Goal: Transaction & Acquisition: Book appointment/travel/reservation

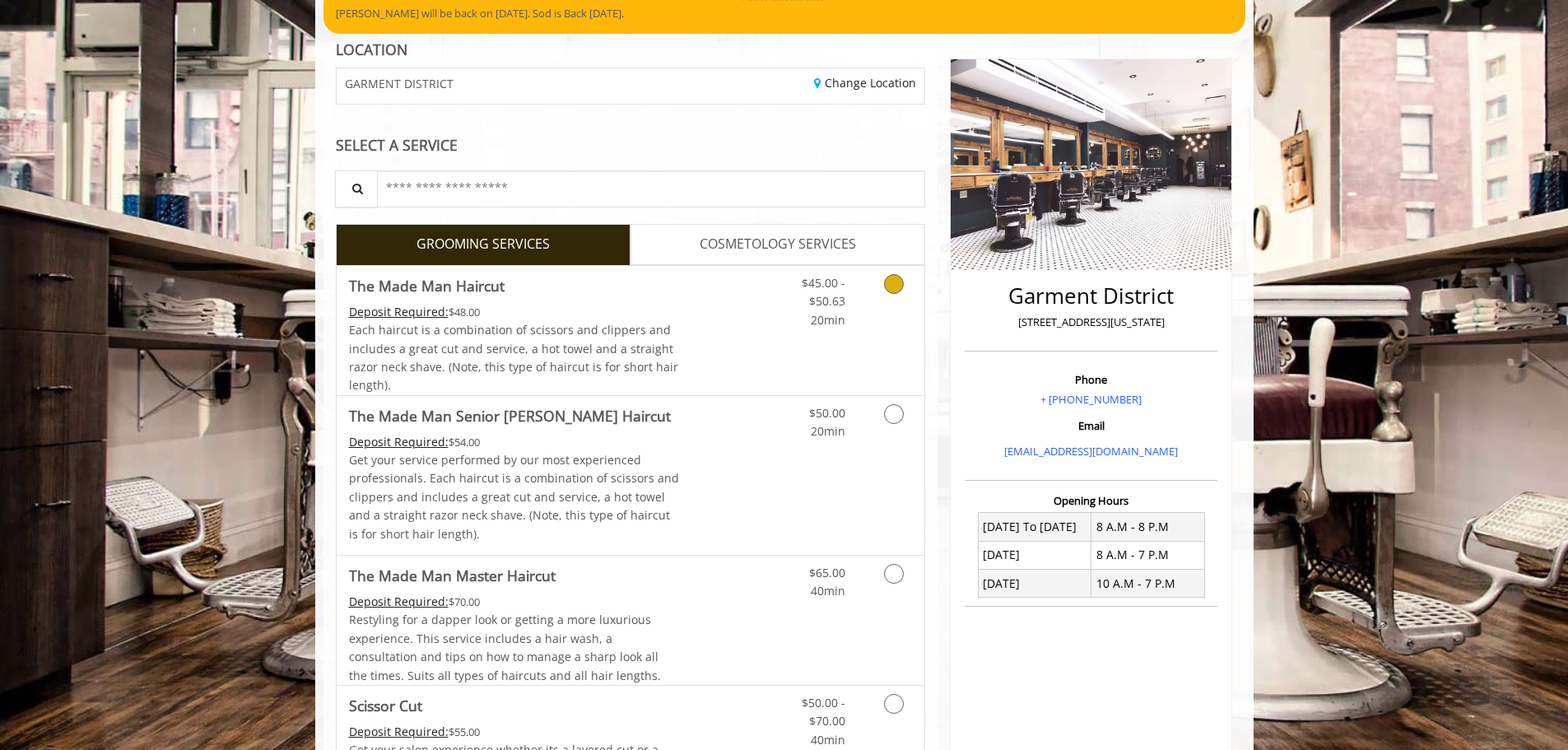
scroll to position [165, 0]
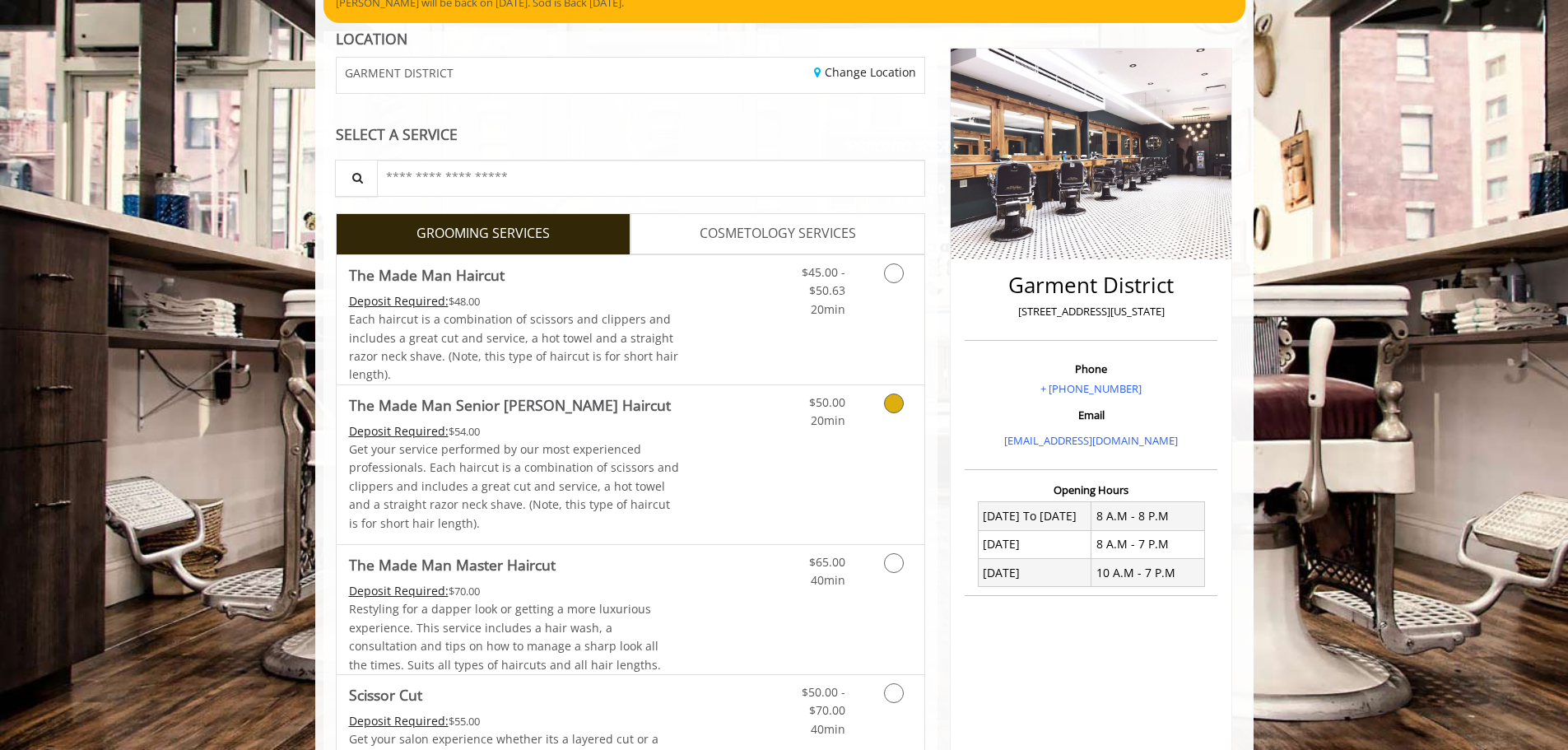
click at [881, 411] on link "Grooming services" at bounding box center [890, 408] width 42 height 45
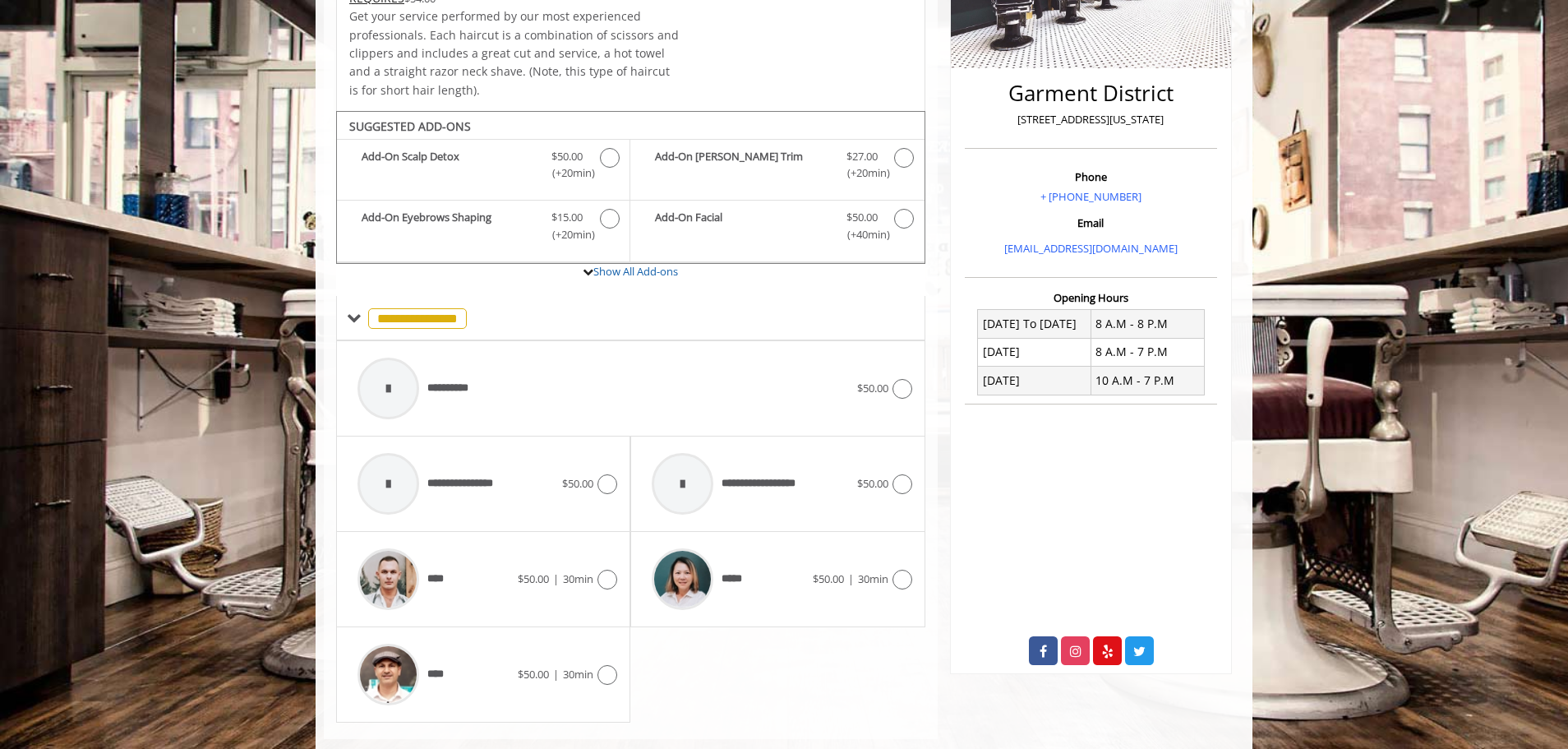
scroll to position [388, 0]
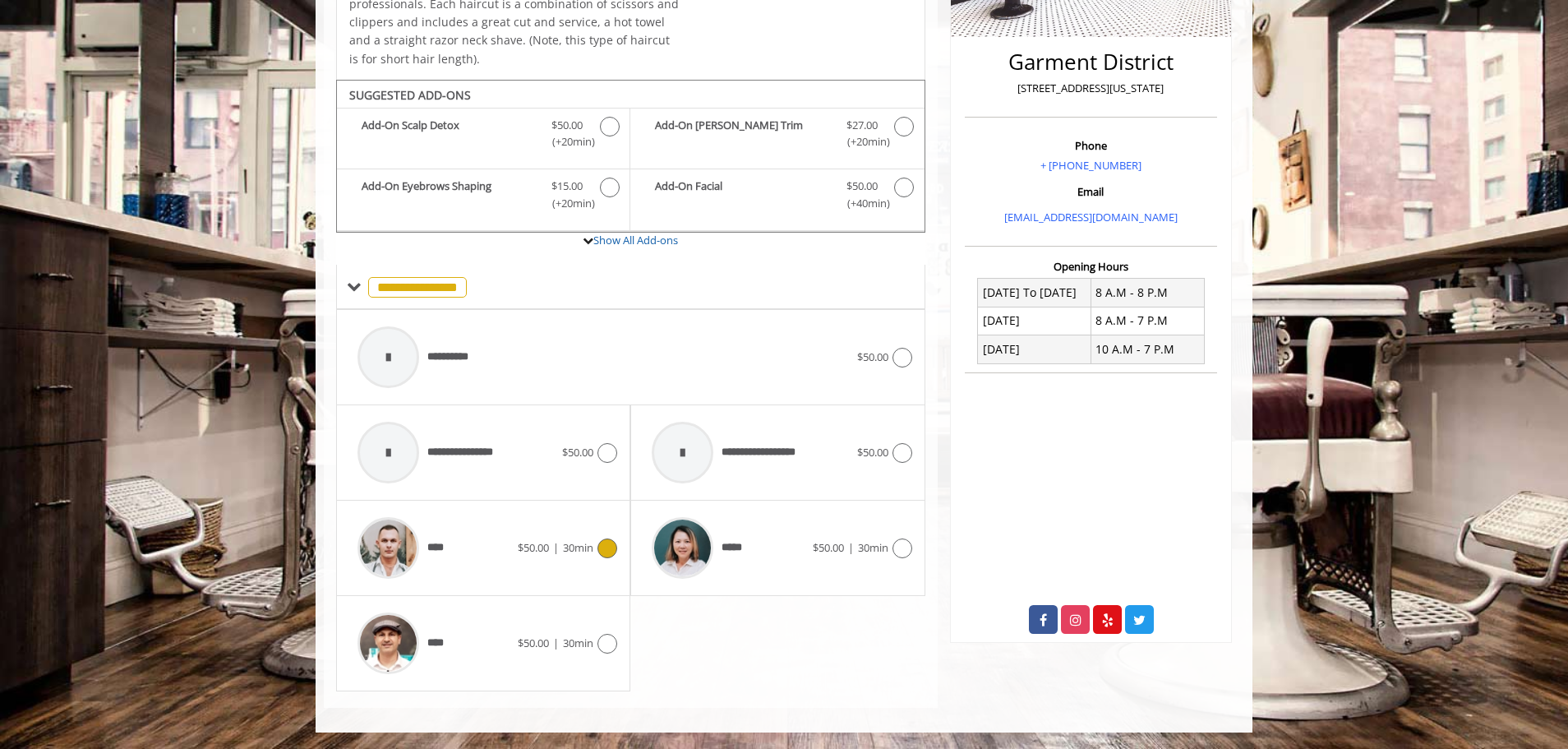
click at [573, 531] on div "**** $50.00 | 30min" at bounding box center [483, 548] width 268 height 78
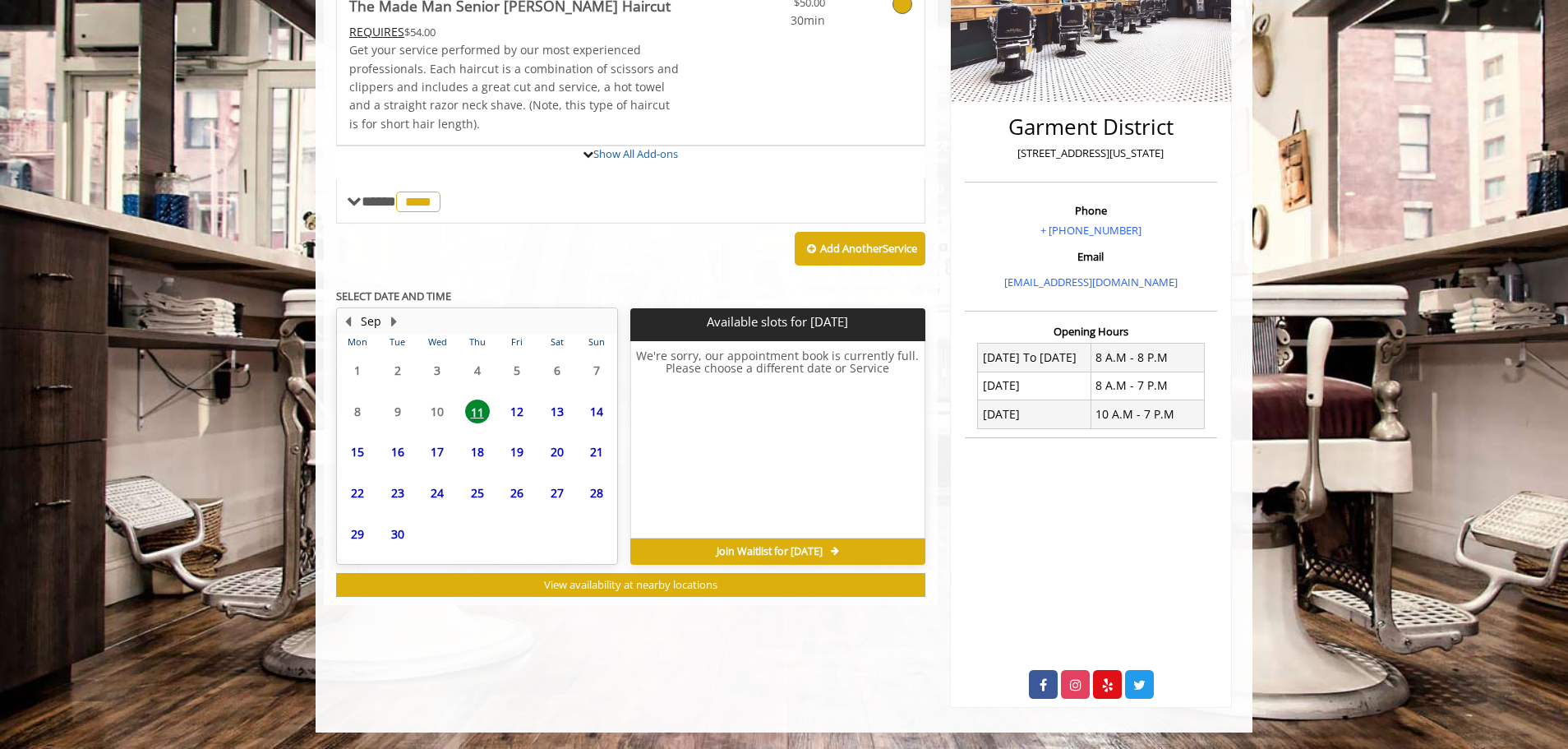
scroll to position [370, 0]
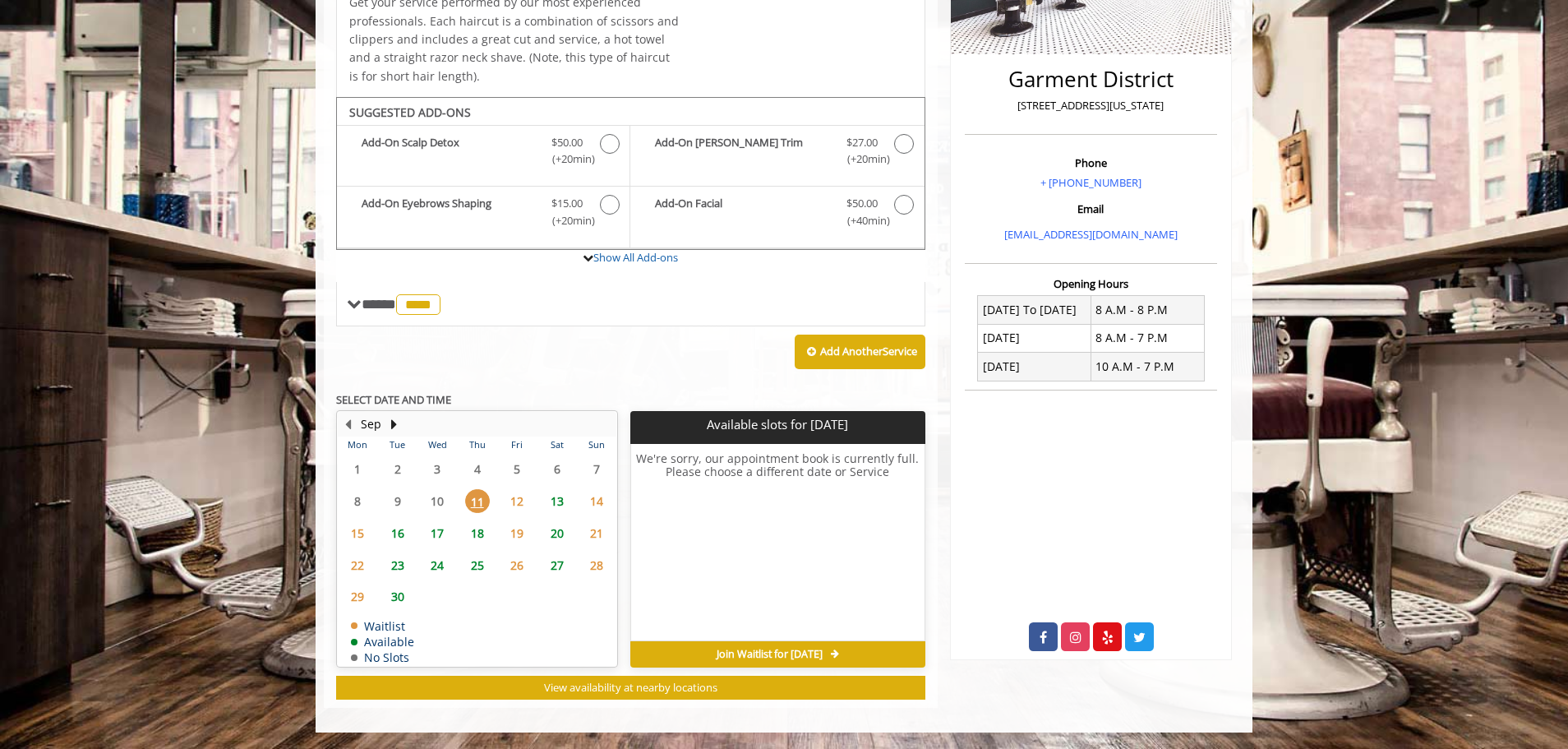
click at [395, 535] on span "16" at bounding box center [397, 533] width 24 height 24
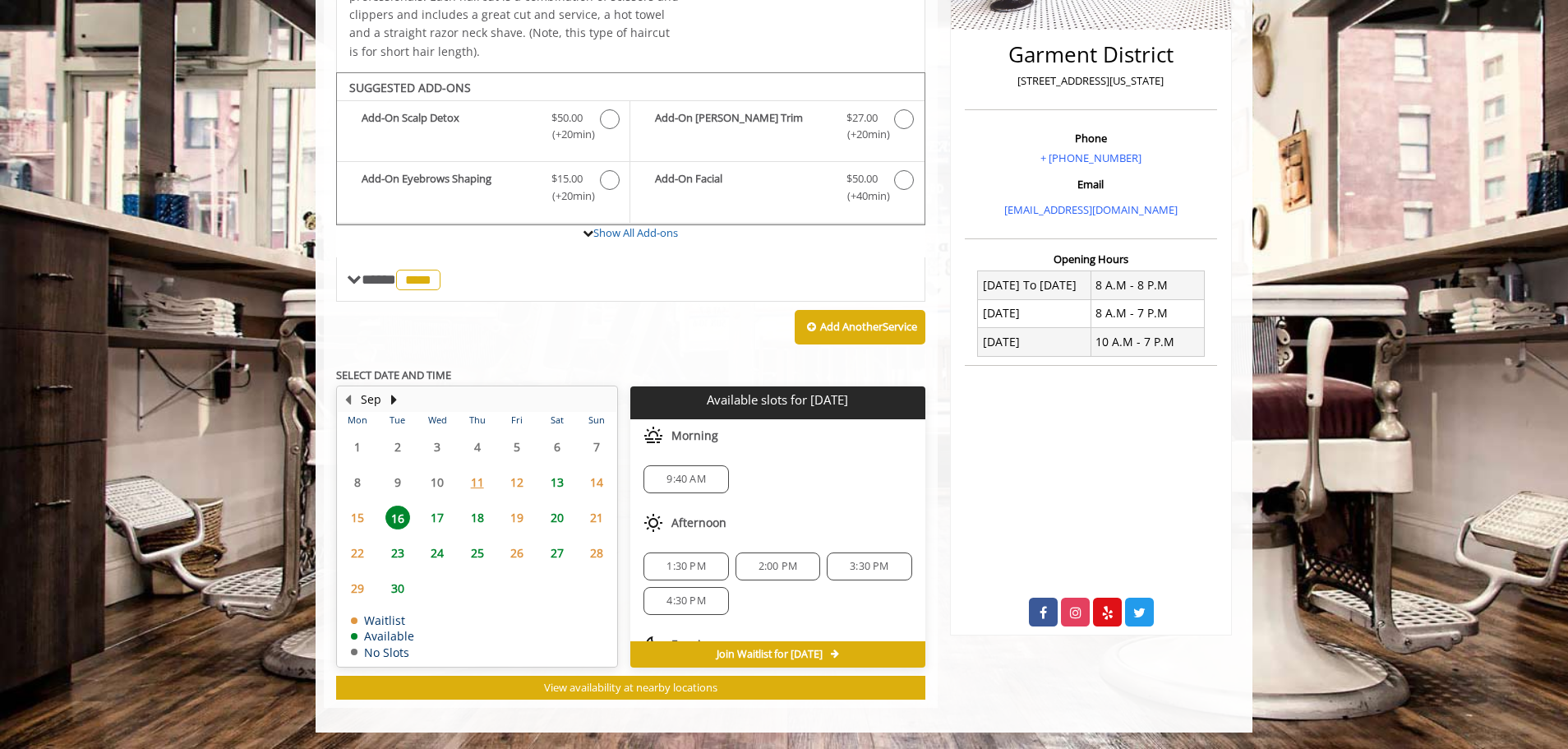
click at [687, 484] on span "9:40 AM" at bounding box center [686, 479] width 39 height 13
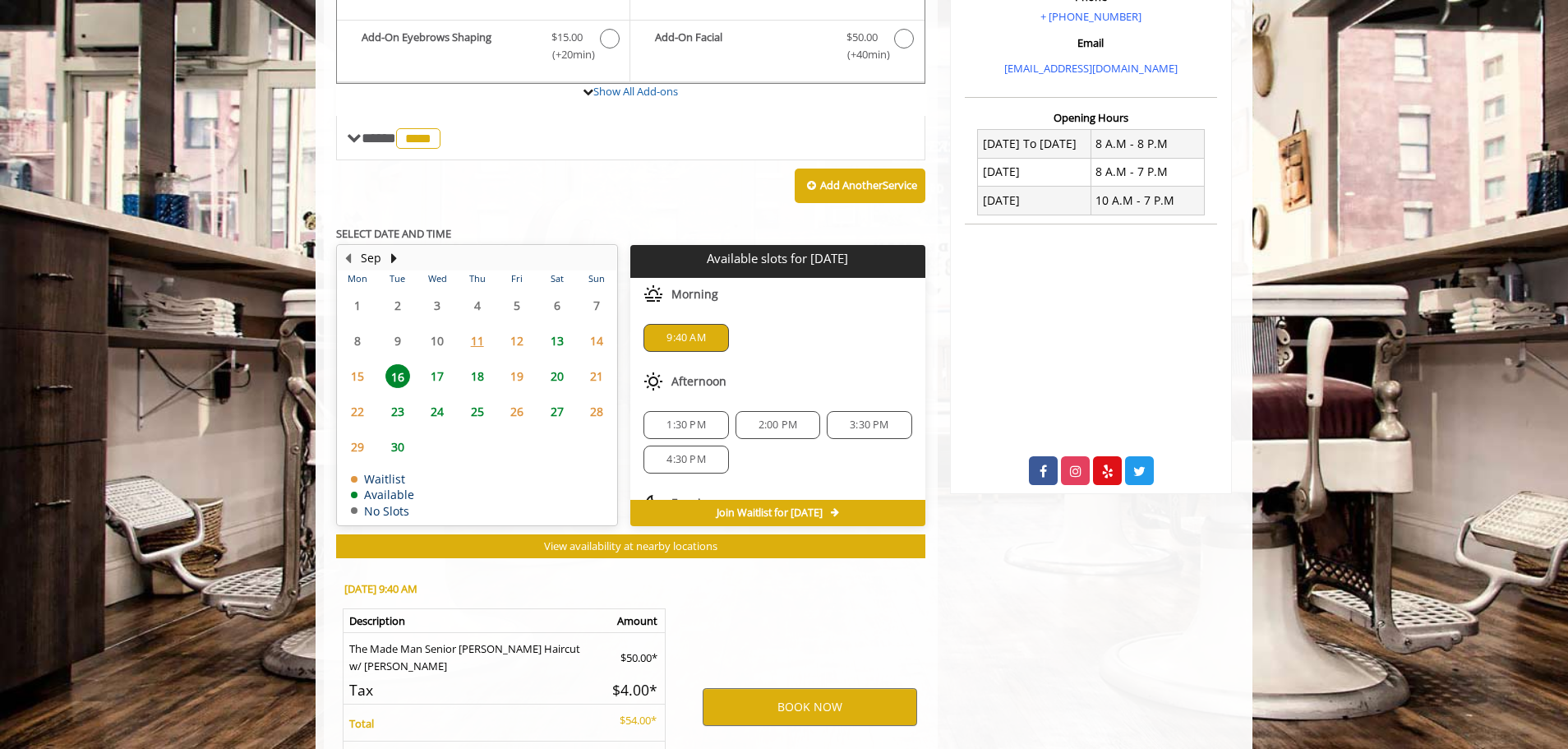
scroll to position [692, 0]
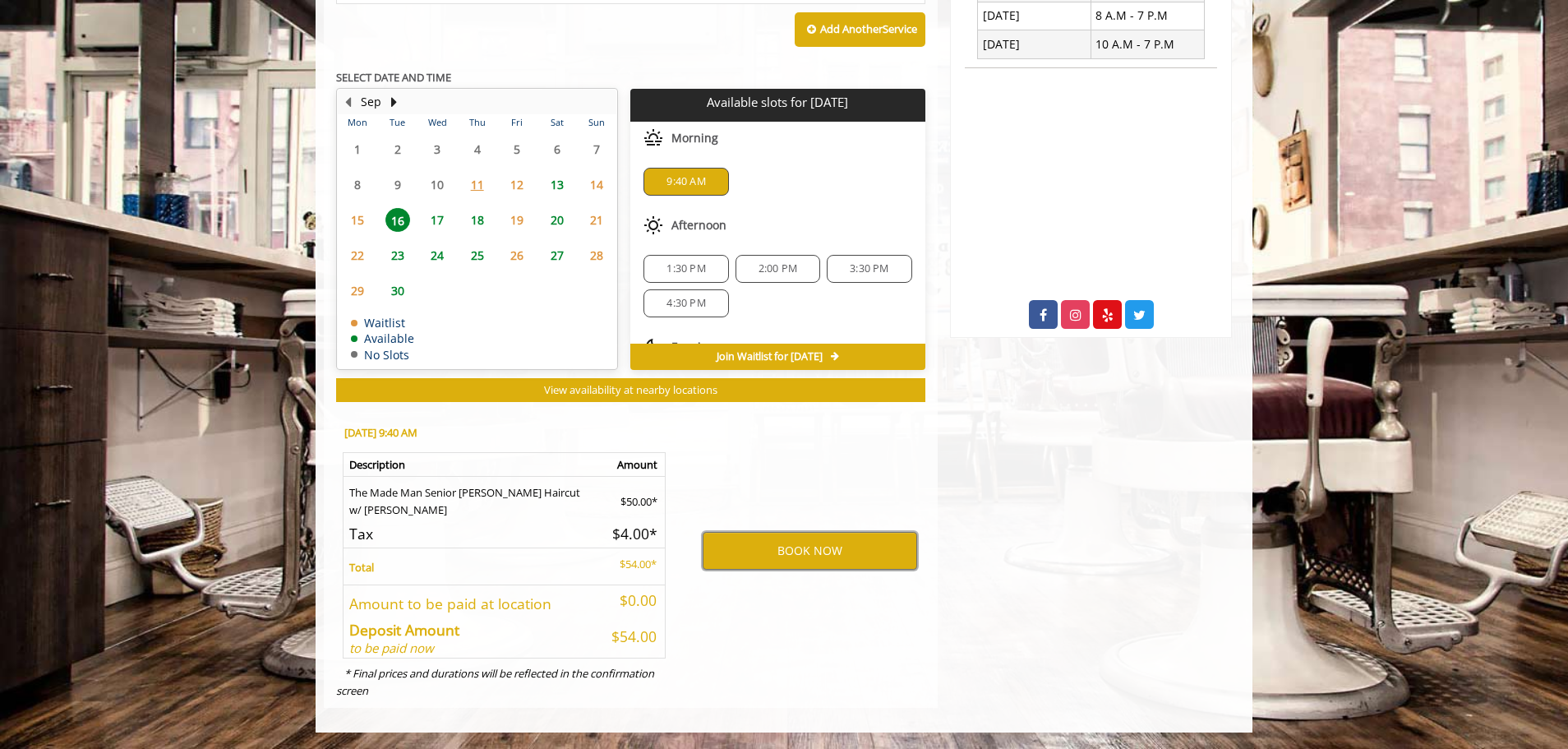
click at [760, 548] on button "BOOK NOW" at bounding box center [810, 551] width 215 height 38
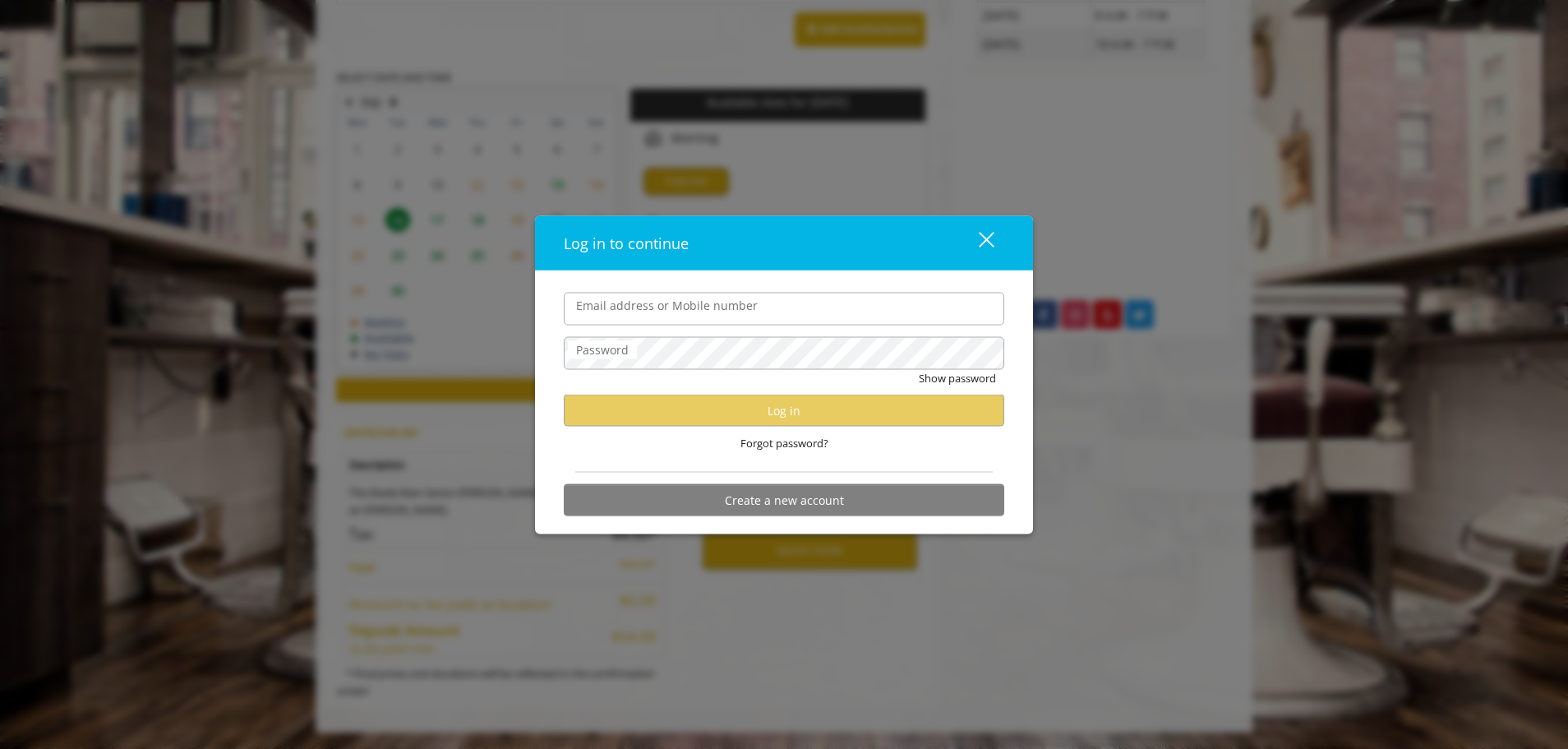
type input "**********"
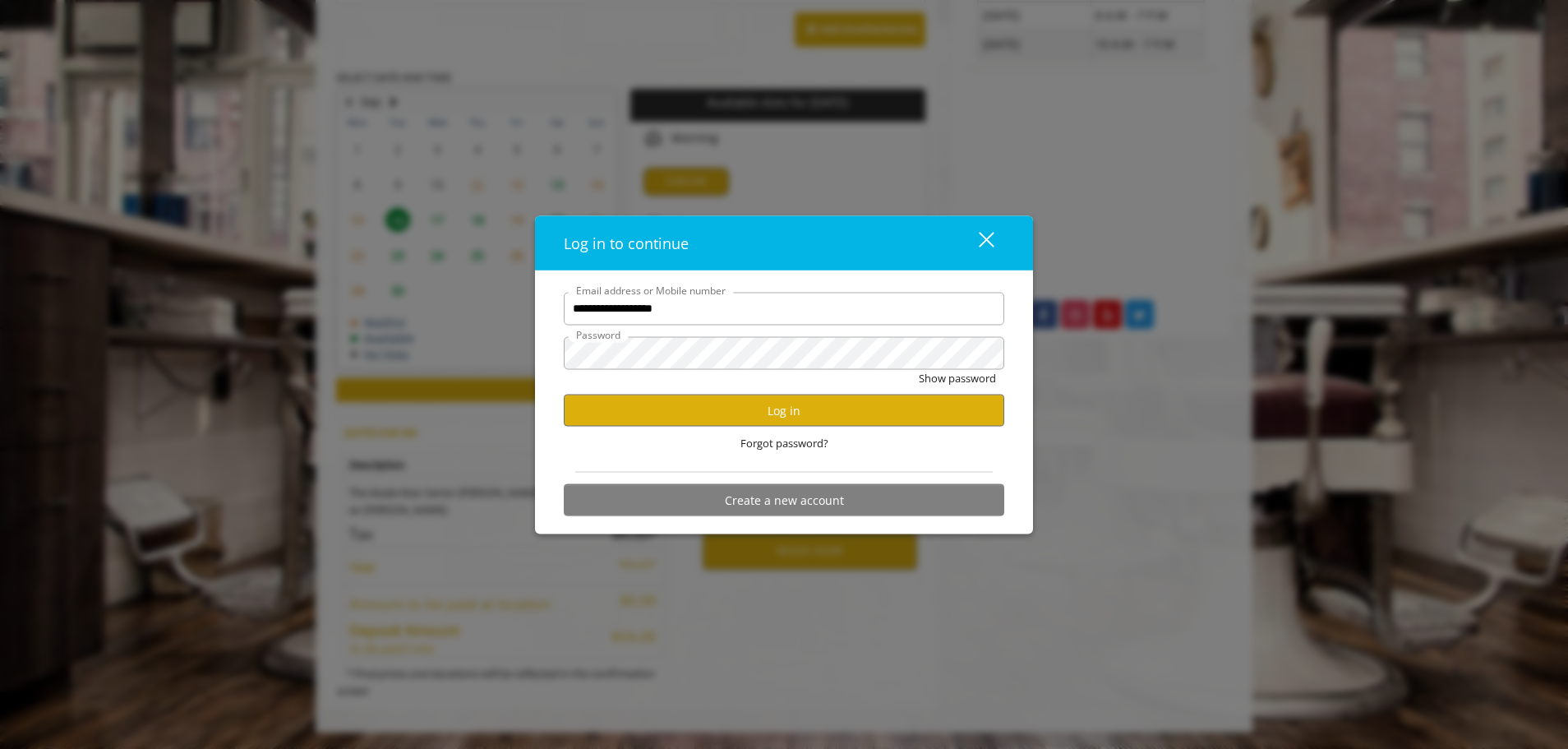
scroll to position [0, 0]
click at [686, 410] on button "Log in" at bounding box center [784, 411] width 440 height 32
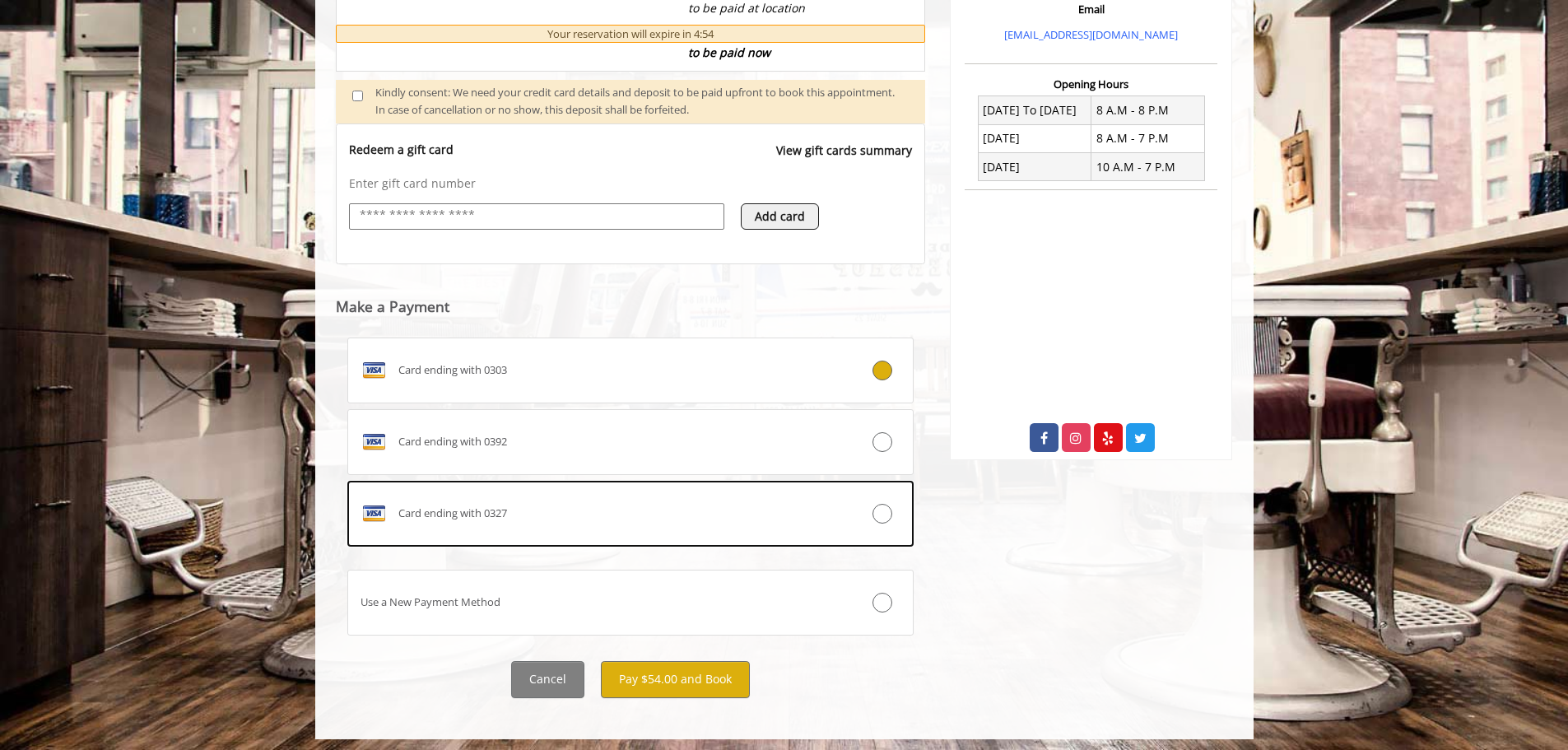
scroll to position [572, 0]
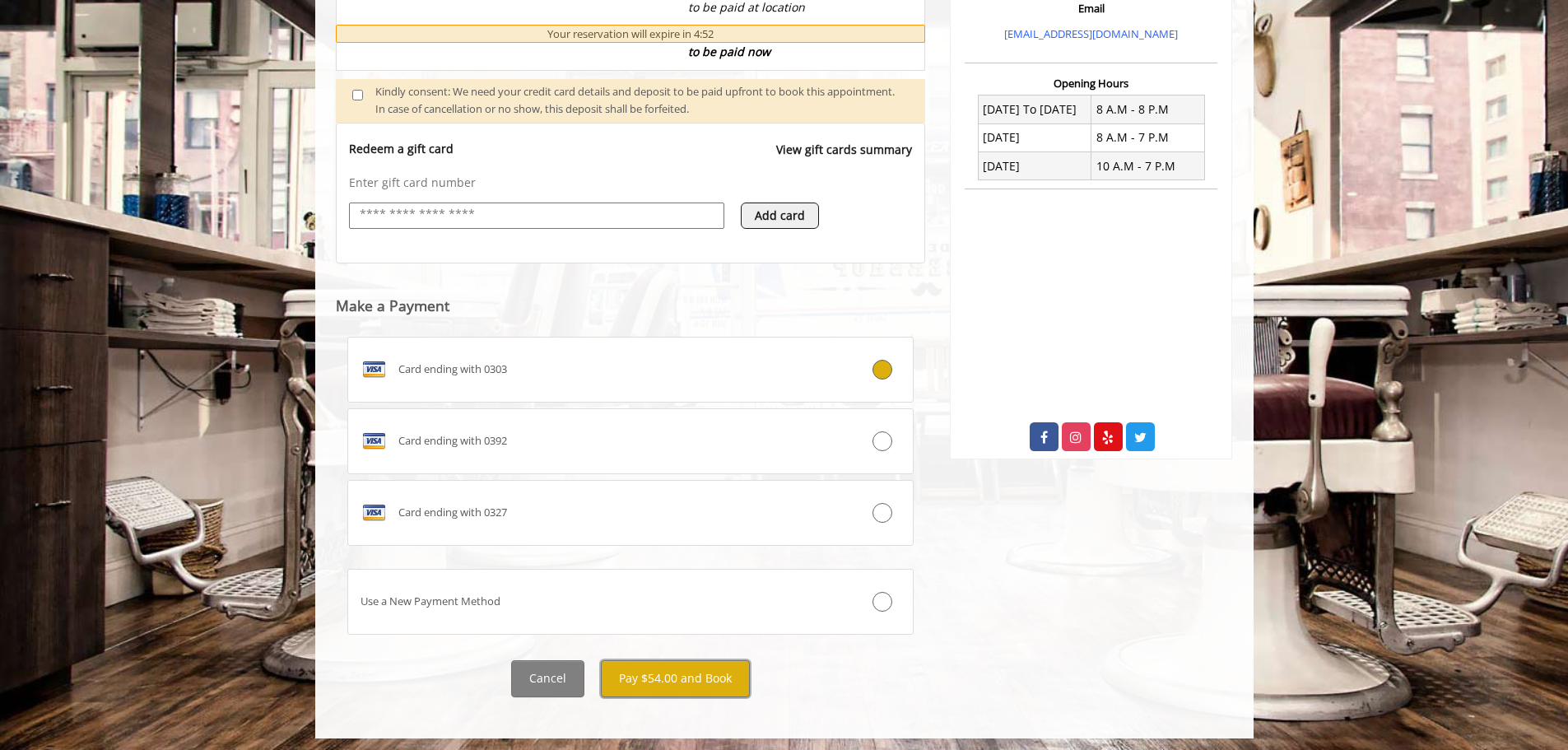
click at [698, 664] on button "Pay $54.00 and Book" at bounding box center [674, 678] width 149 height 37
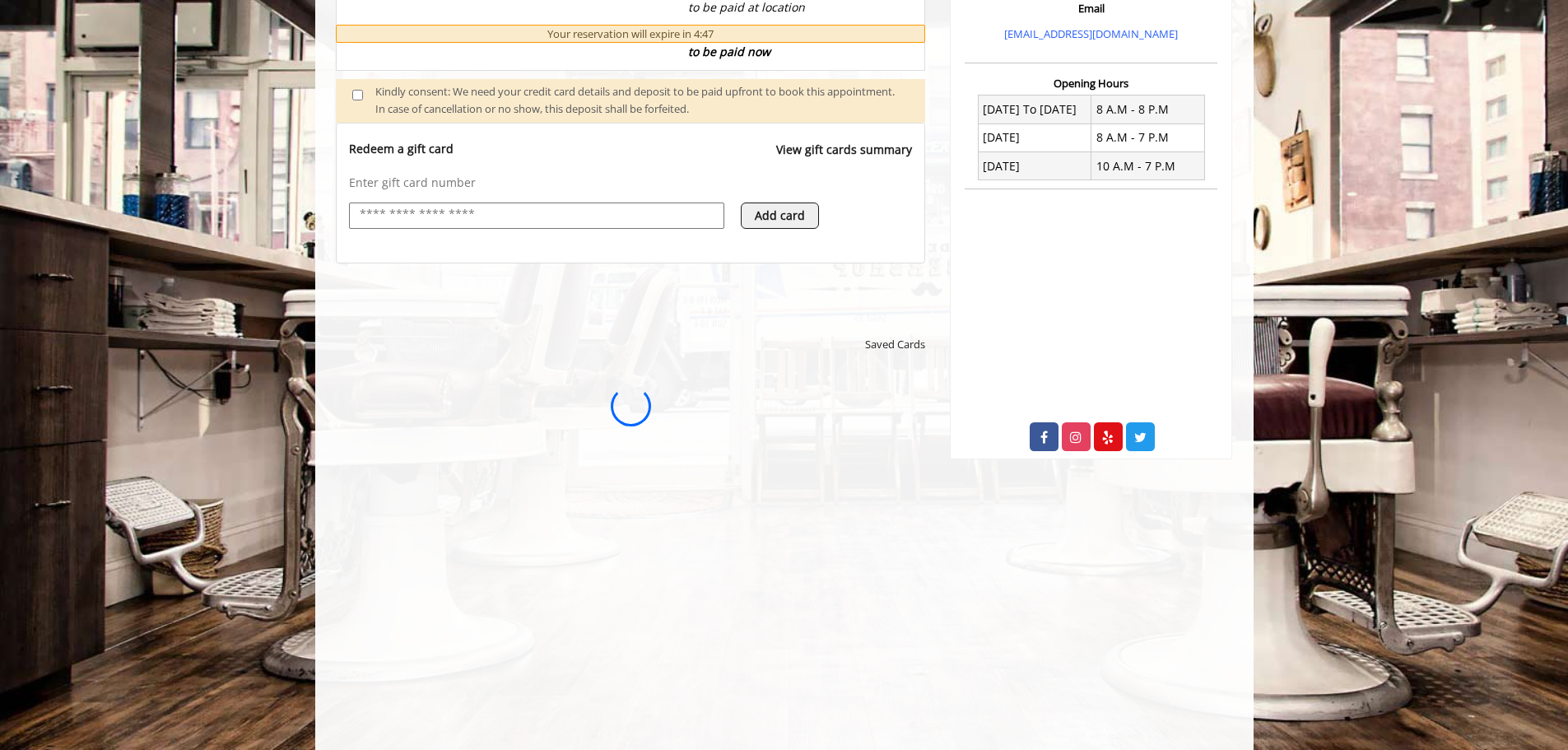
scroll to position [0, 0]
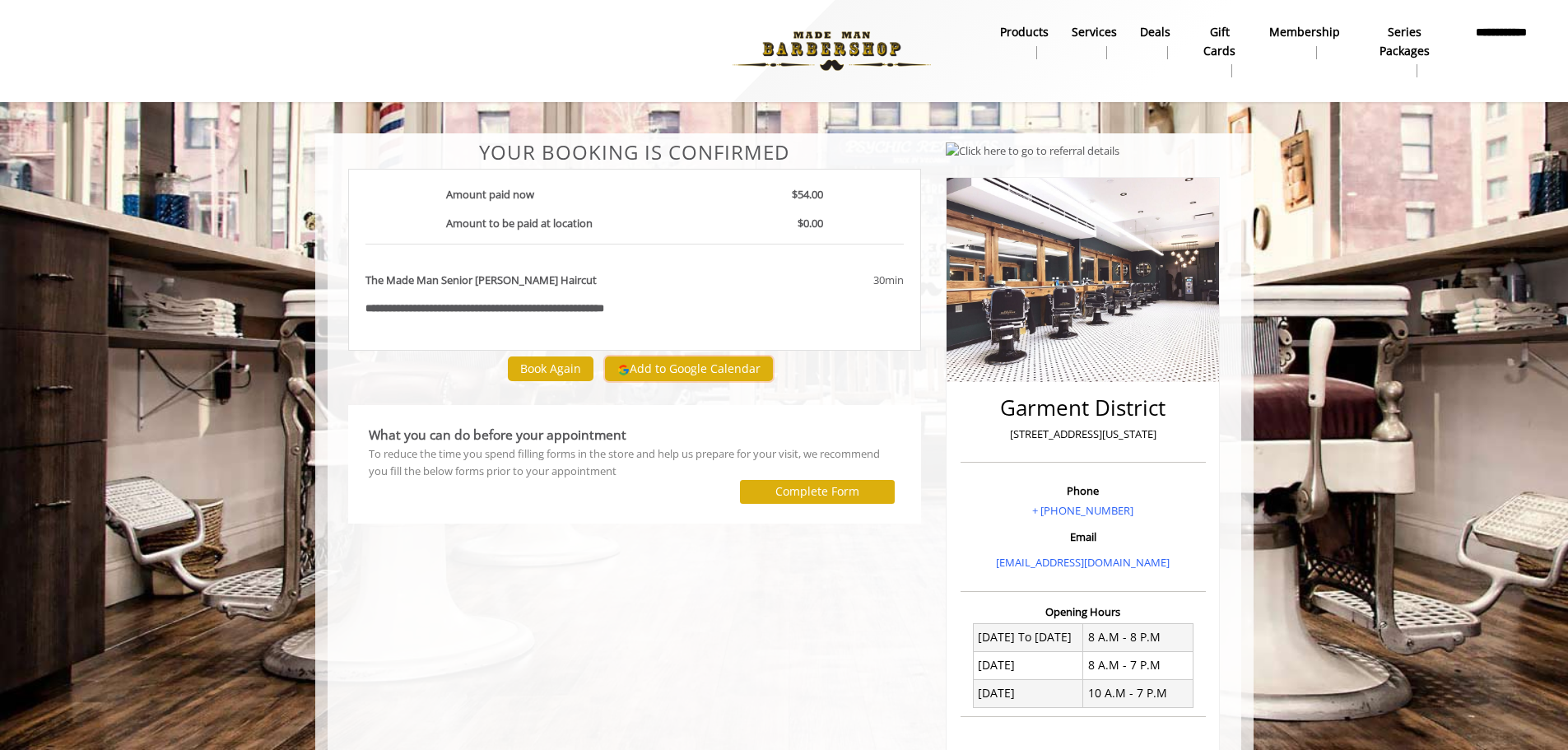
click at [658, 369] on button "Add to Google Calendar" at bounding box center [689, 368] width 168 height 24
